Goal: Navigation & Orientation: Find specific page/section

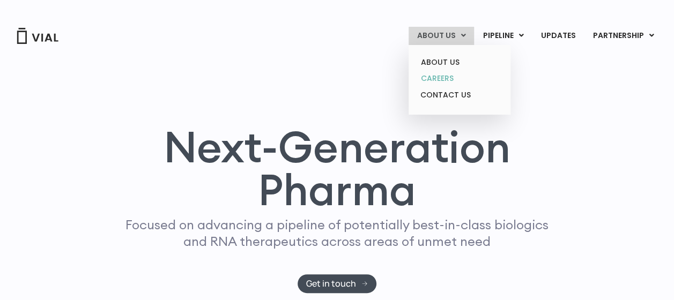
click at [457, 82] on link "CAREERS" at bounding box center [459, 78] width 94 height 17
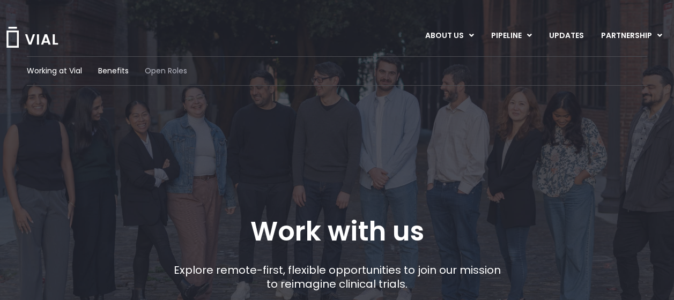
click at [172, 69] on span "Open Roles" at bounding box center [166, 70] width 42 height 11
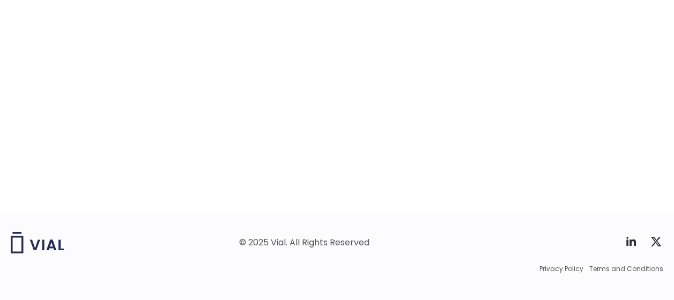
scroll to position [1801, 0]
